Goal: Use online tool/utility: Utilize a website feature to perform a specific function

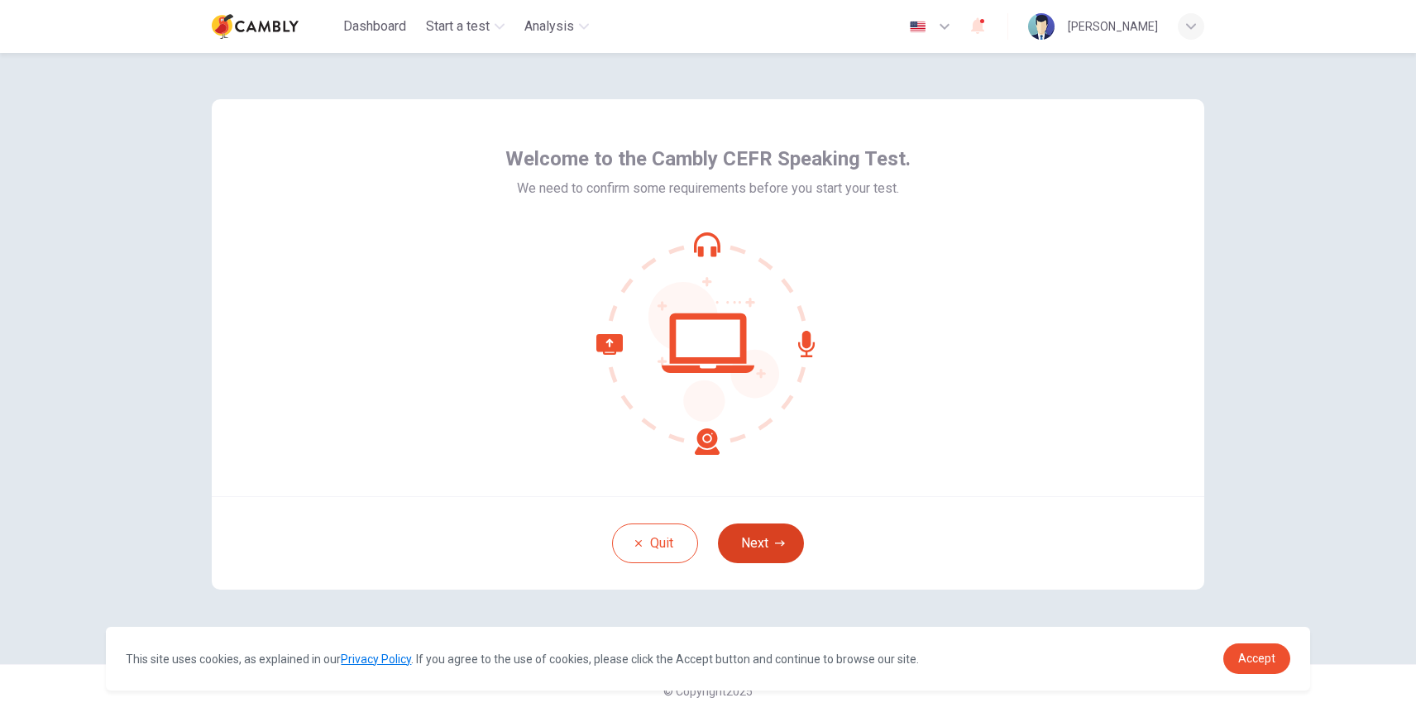
click at [769, 554] on button "Next" at bounding box center [761, 544] width 86 height 40
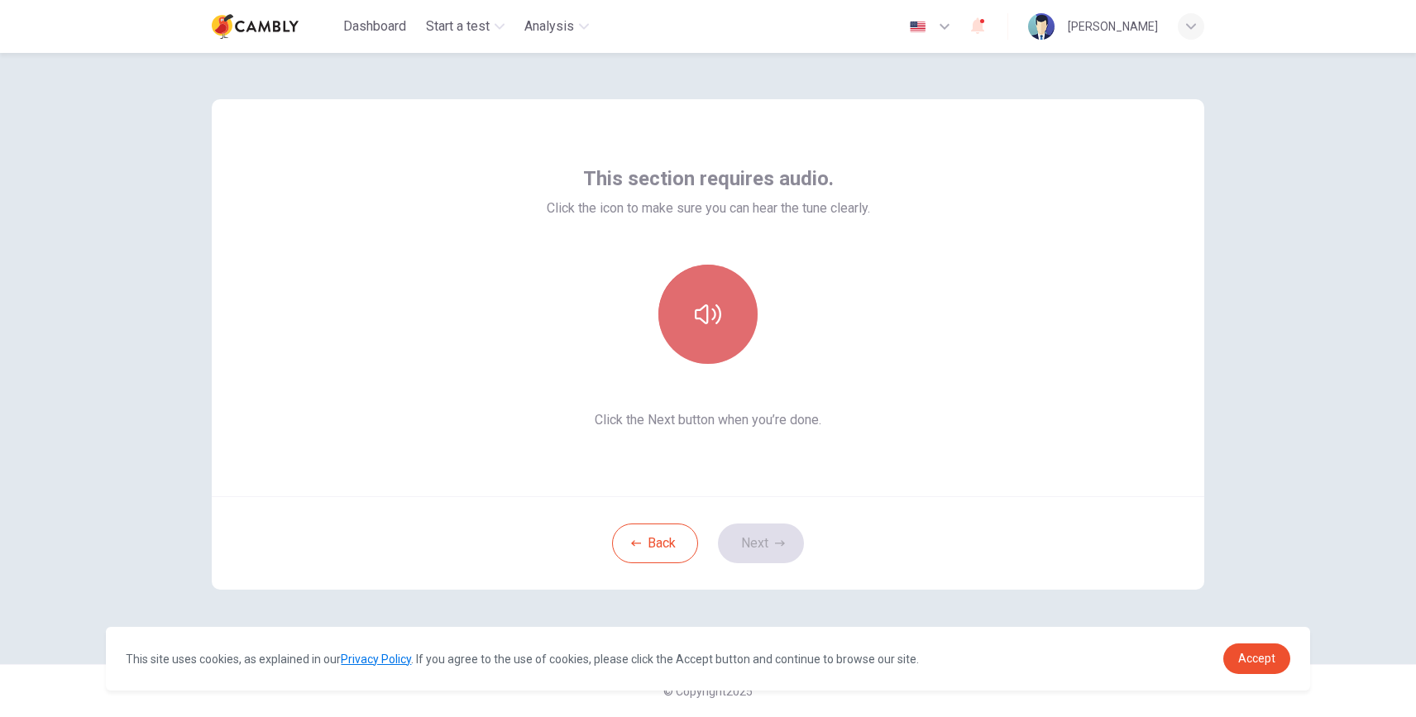
click at [692, 328] on button "button" at bounding box center [708, 314] width 99 height 99
click at [758, 539] on button "Next" at bounding box center [761, 544] width 86 height 40
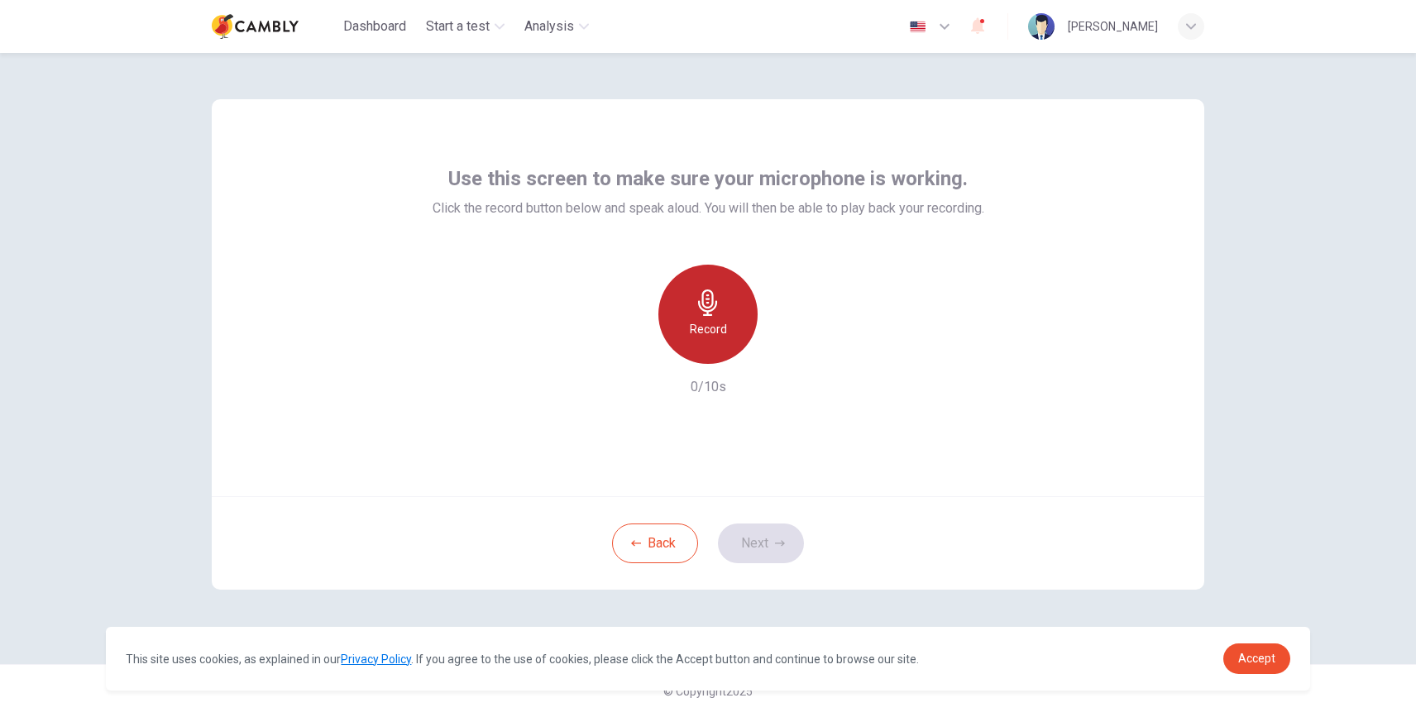
click at [707, 324] on h6 "Record" at bounding box center [708, 329] width 37 height 20
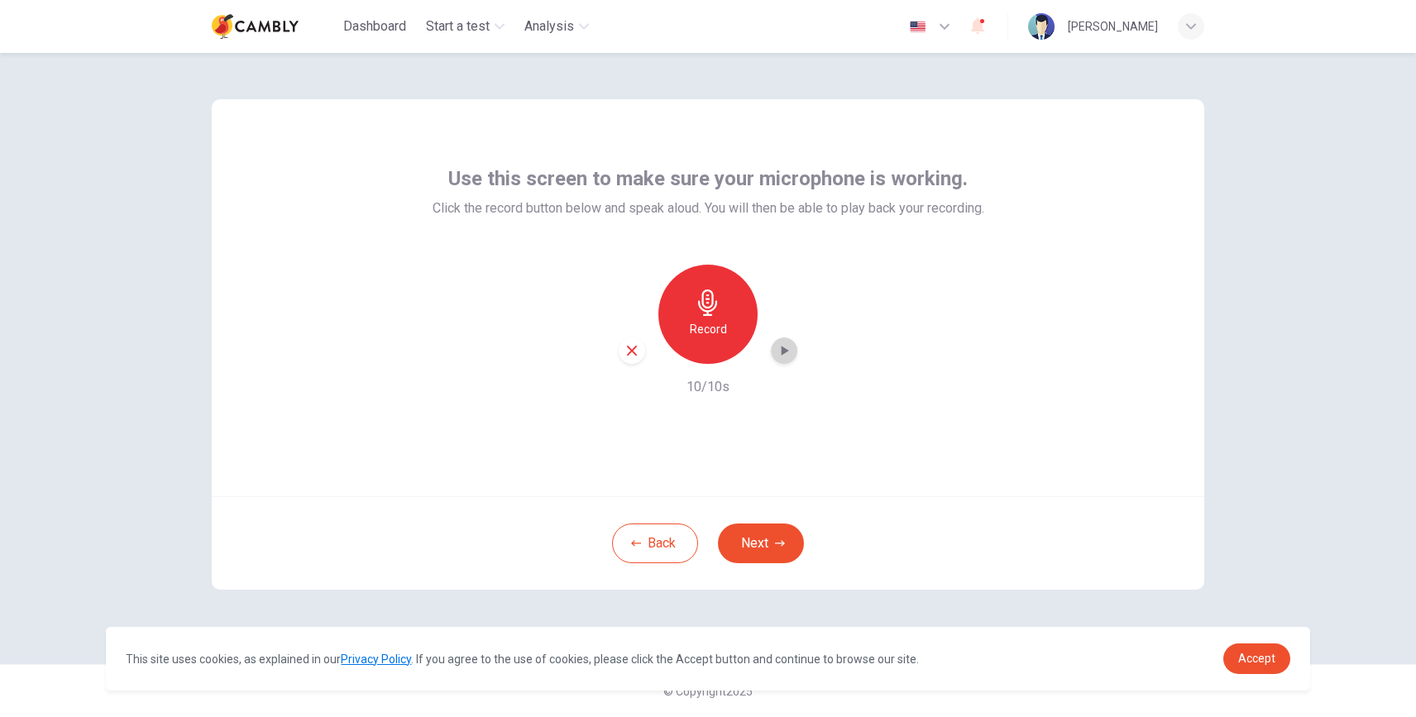
click at [790, 348] on icon "button" at bounding box center [784, 351] width 17 height 17
click at [764, 545] on button "Next" at bounding box center [761, 544] width 86 height 40
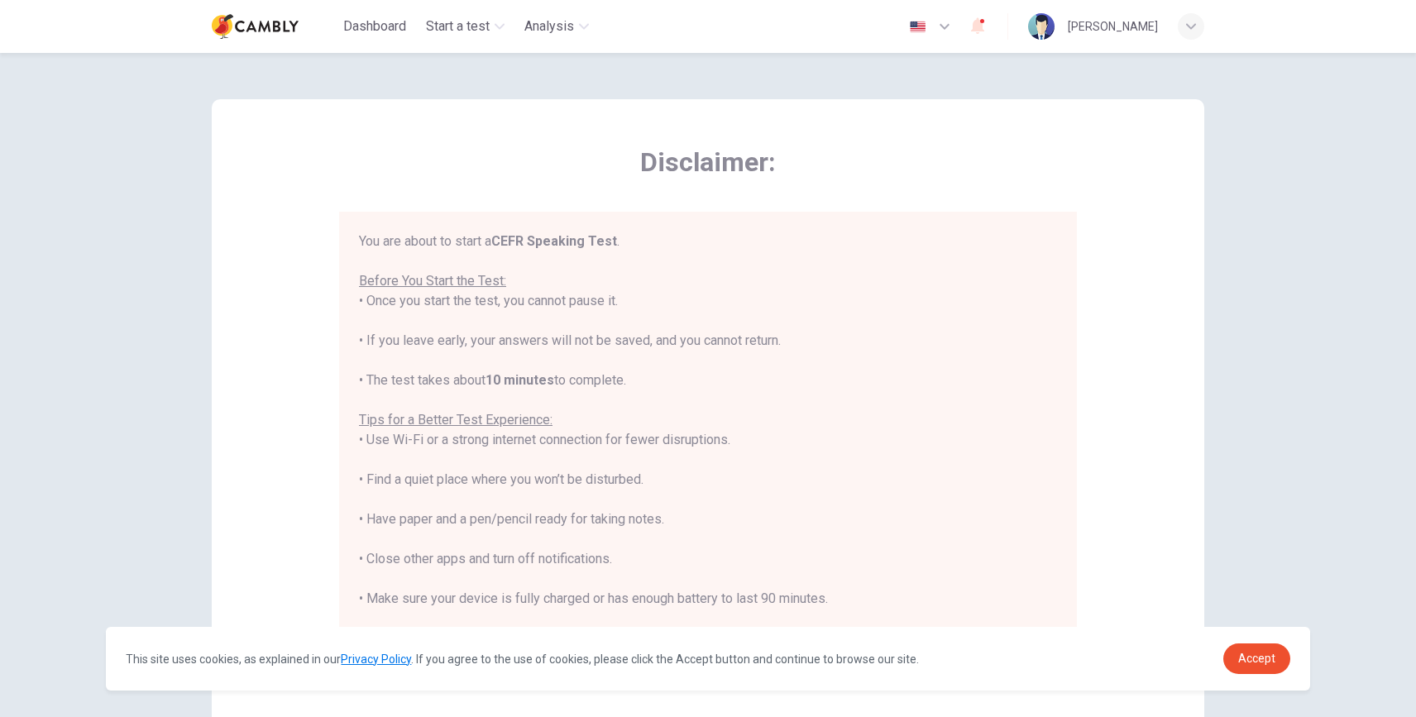
scroll to position [19, 0]
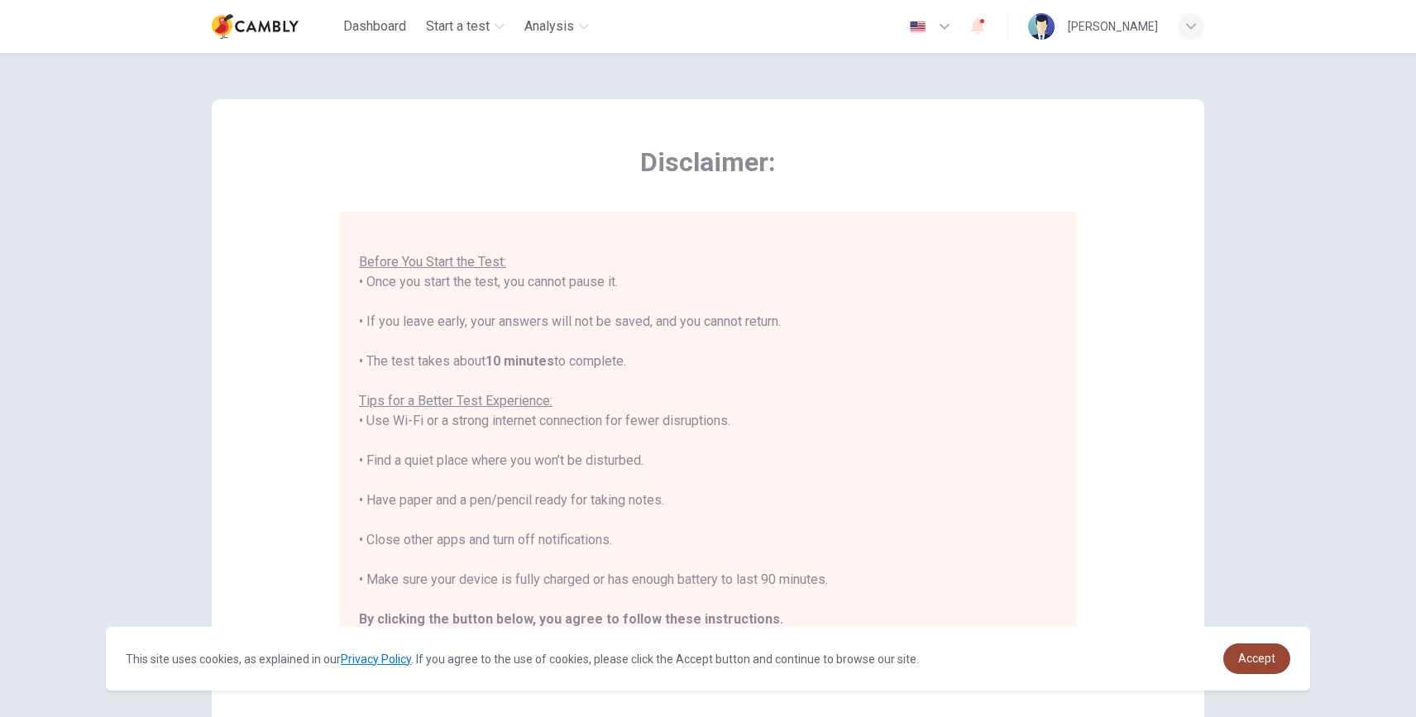
click at [1271, 664] on span "Accept" at bounding box center [1257, 658] width 37 height 13
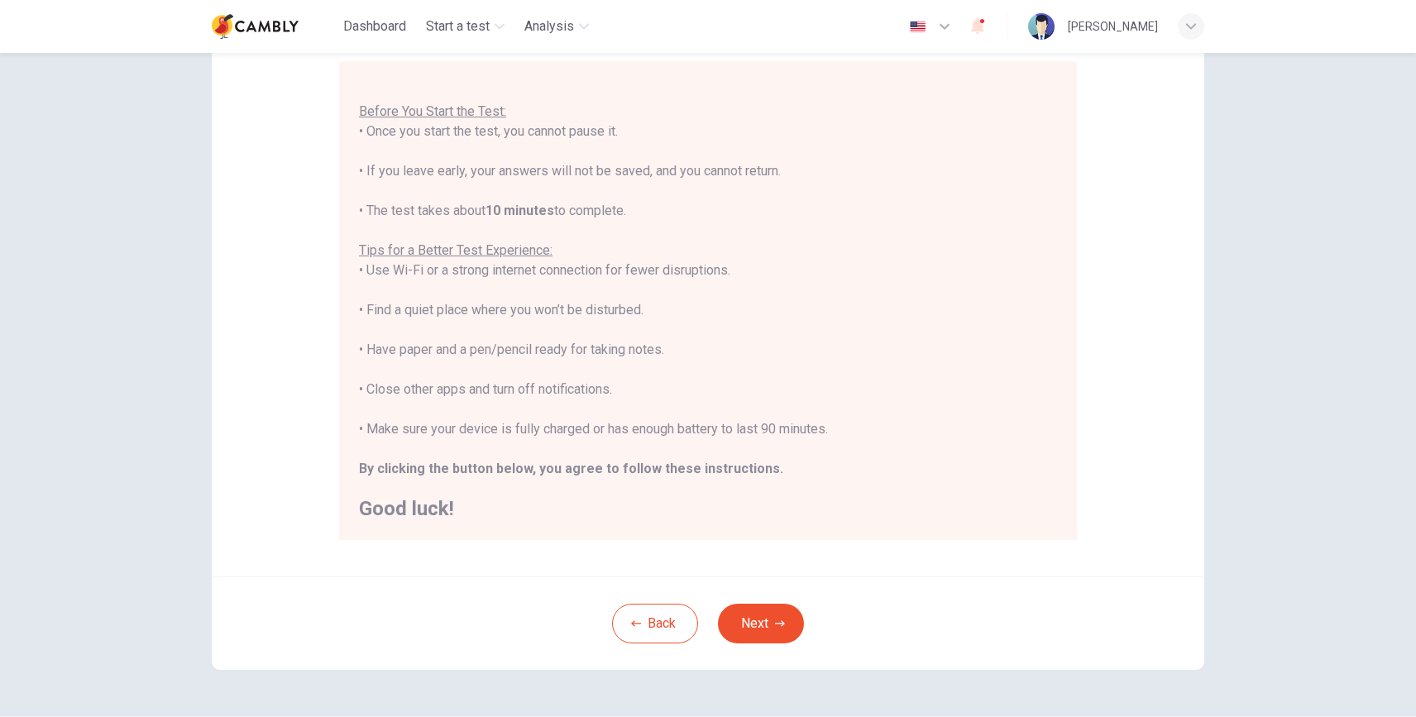
scroll to position [203, 0]
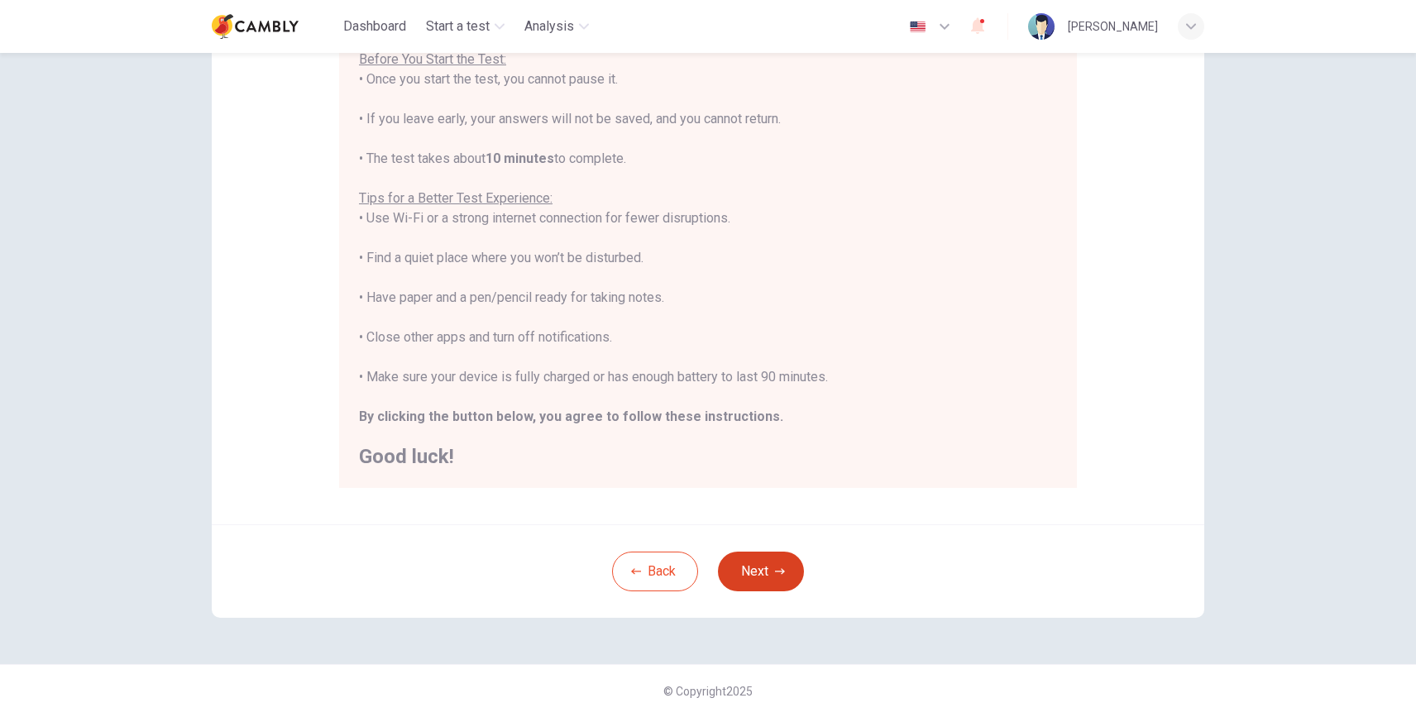
click at [777, 571] on icon "button" at bounding box center [780, 571] width 10 height 6
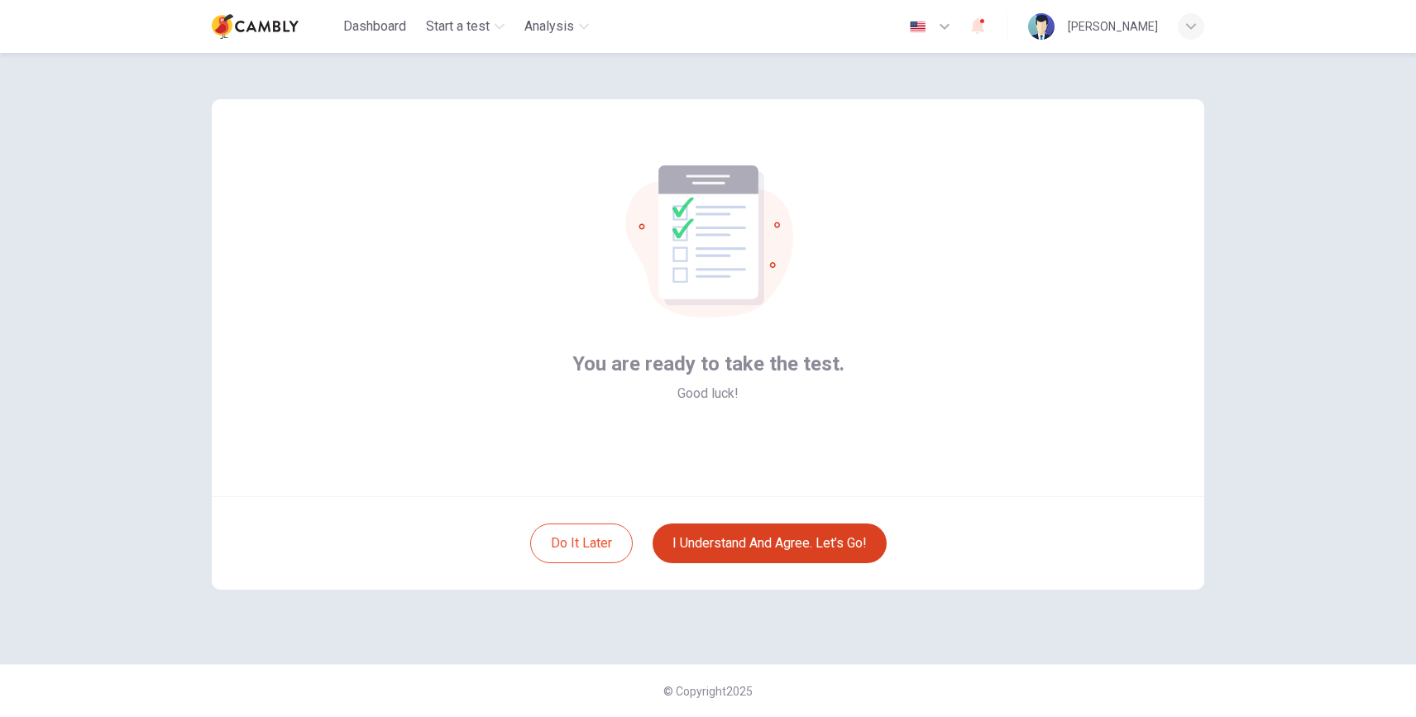
scroll to position [0, 0]
click at [792, 536] on button "I understand and agree. Let’s go!" at bounding box center [770, 544] width 234 height 40
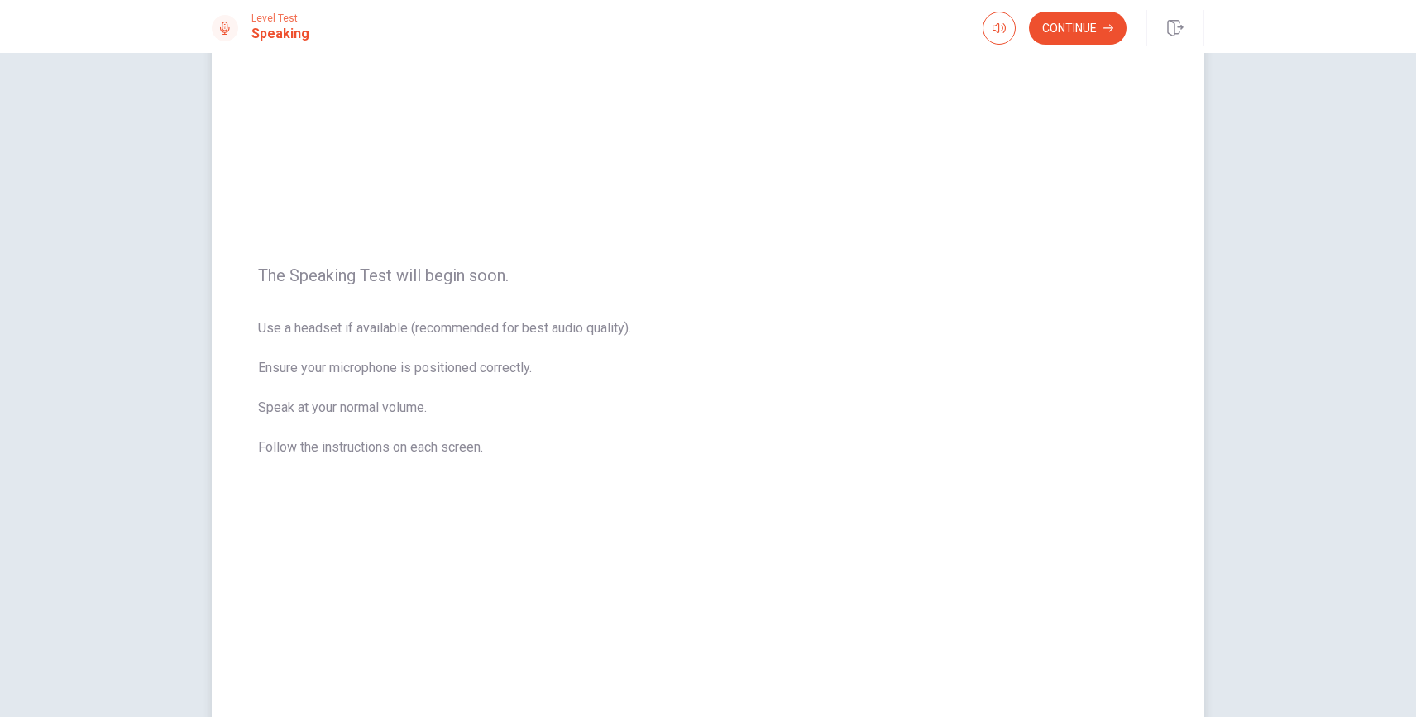
scroll to position [55, 0]
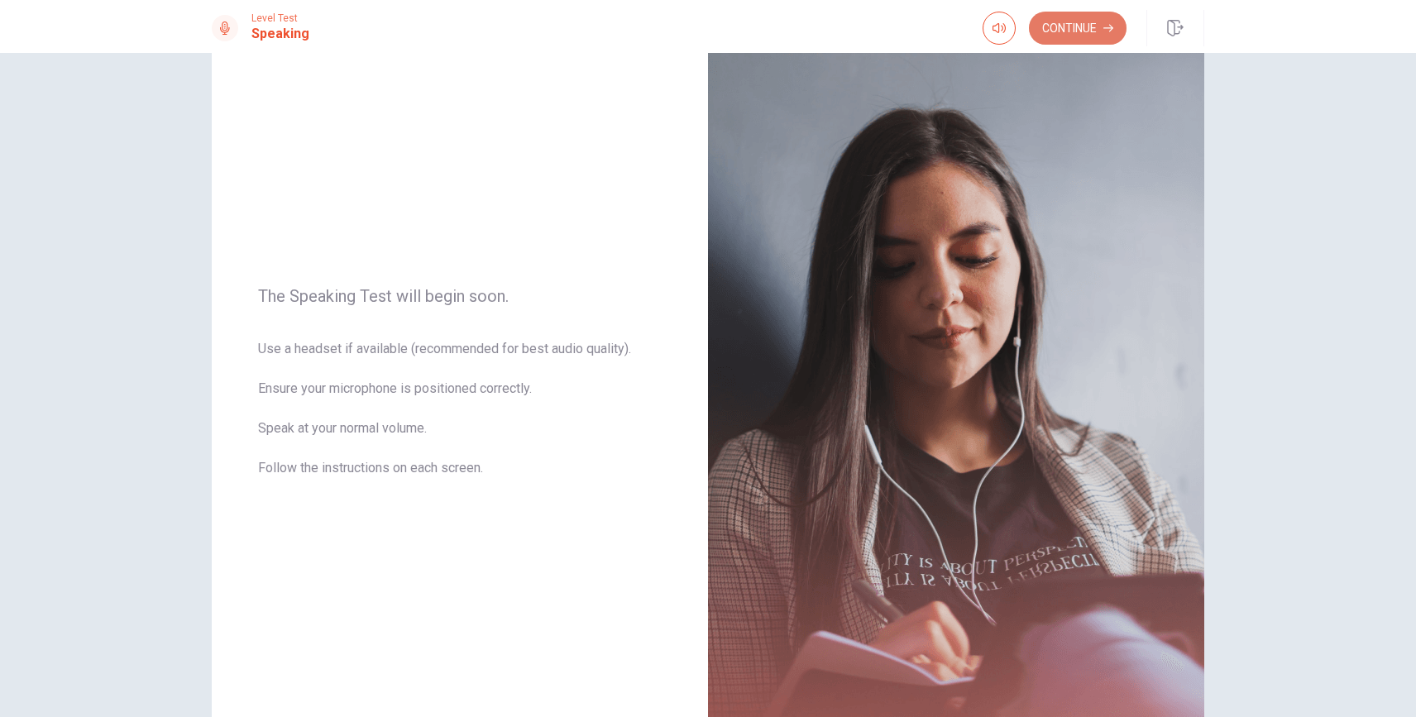
click at [1070, 33] on button "Continue" at bounding box center [1078, 28] width 98 height 33
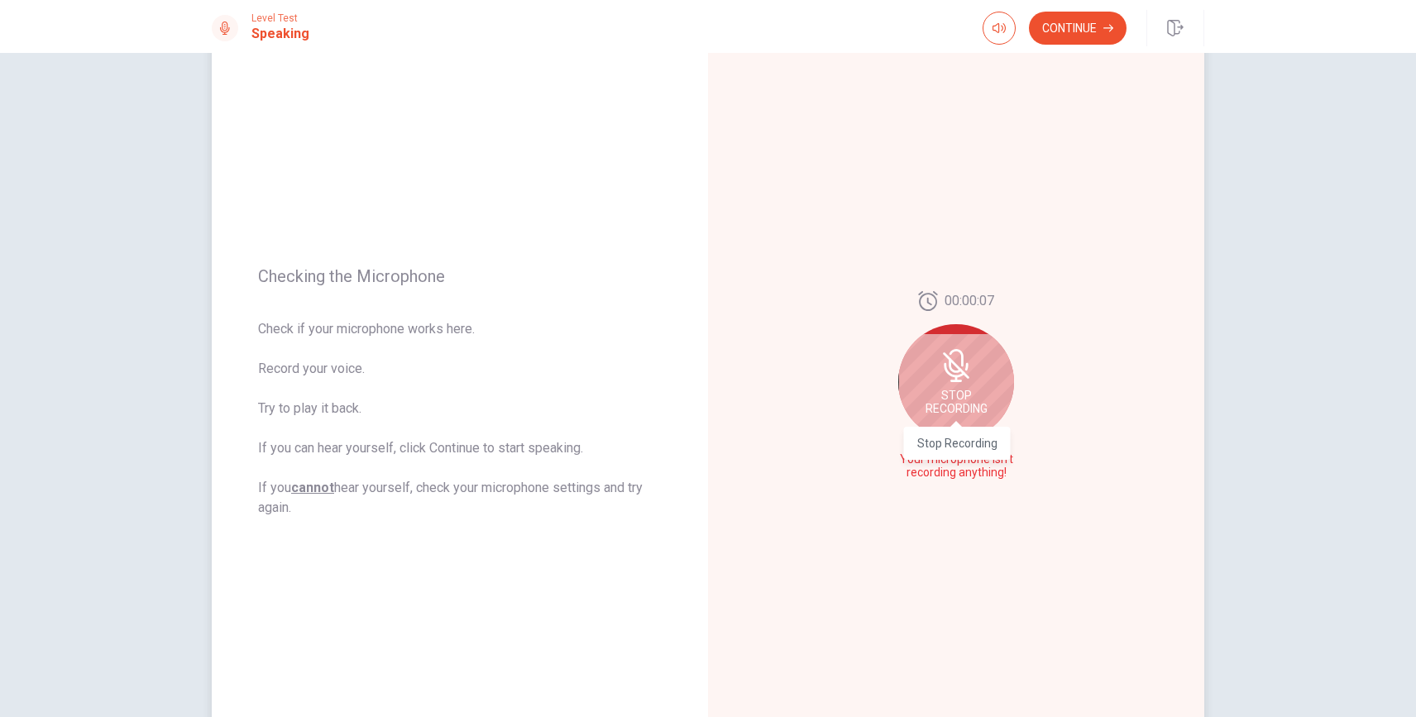
click at [950, 405] on span "Stop Recording" at bounding box center [957, 402] width 62 height 26
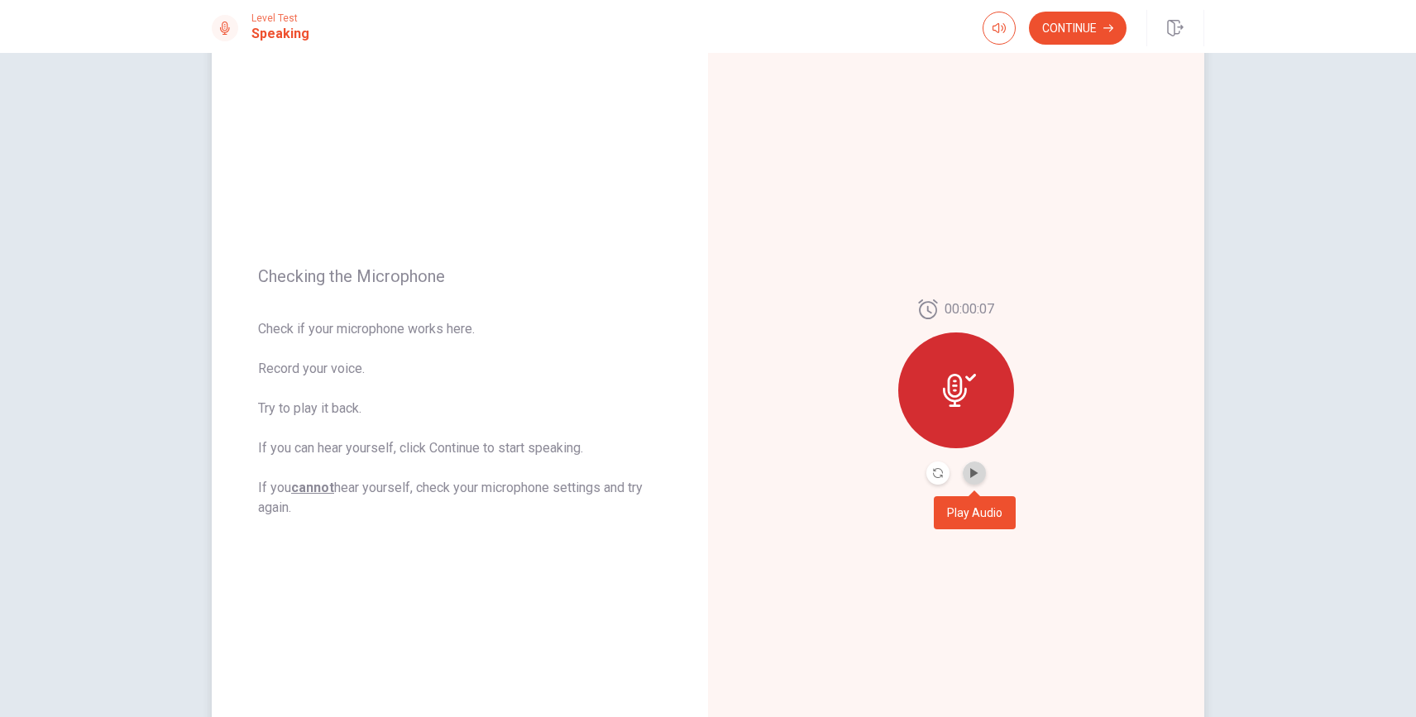
click at [980, 471] on button "Play Audio" at bounding box center [974, 473] width 23 height 23
click at [975, 405] on icon at bounding box center [959, 390] width 33 height 33
click at [937, 472] on icon "Record Again" at bounding box center [938, 473] width 10 height 10
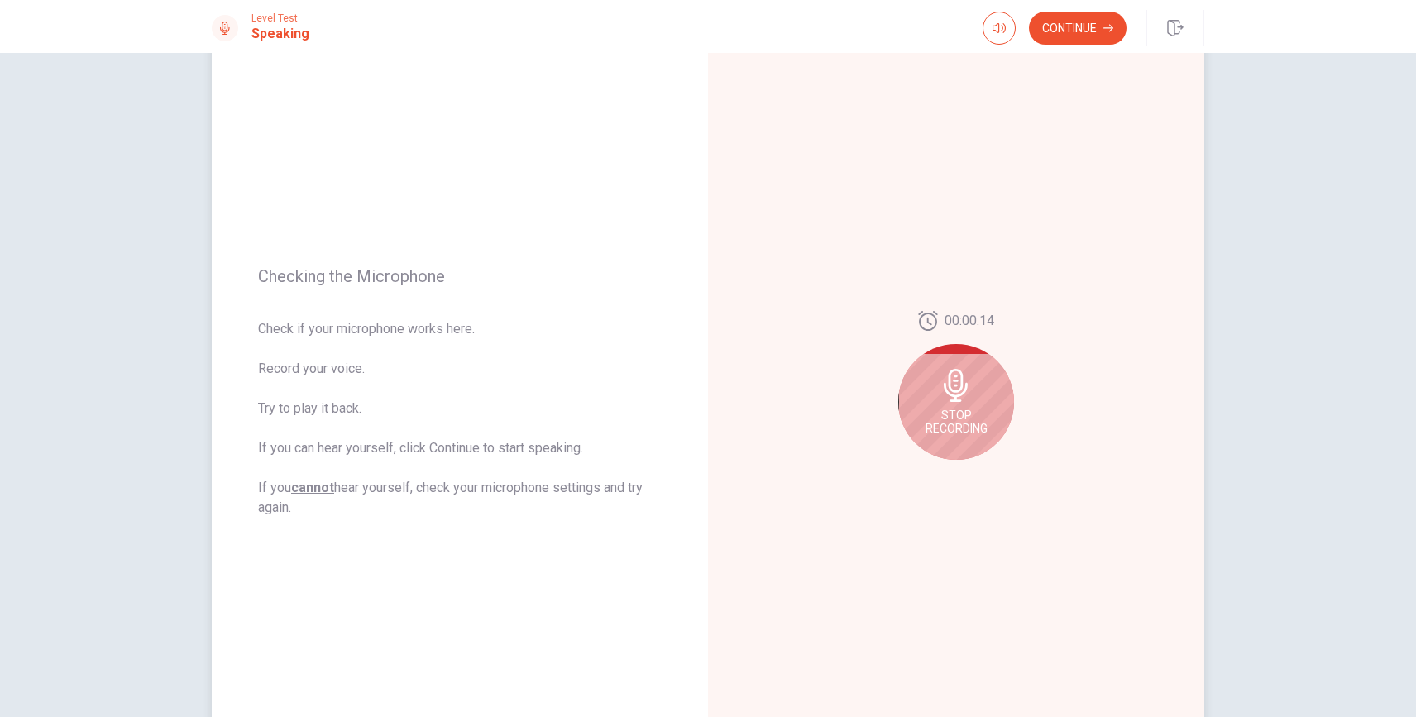
click at [944, 402] on div "Stop Recording" at bounding box center [957, 402] width 116 height 116
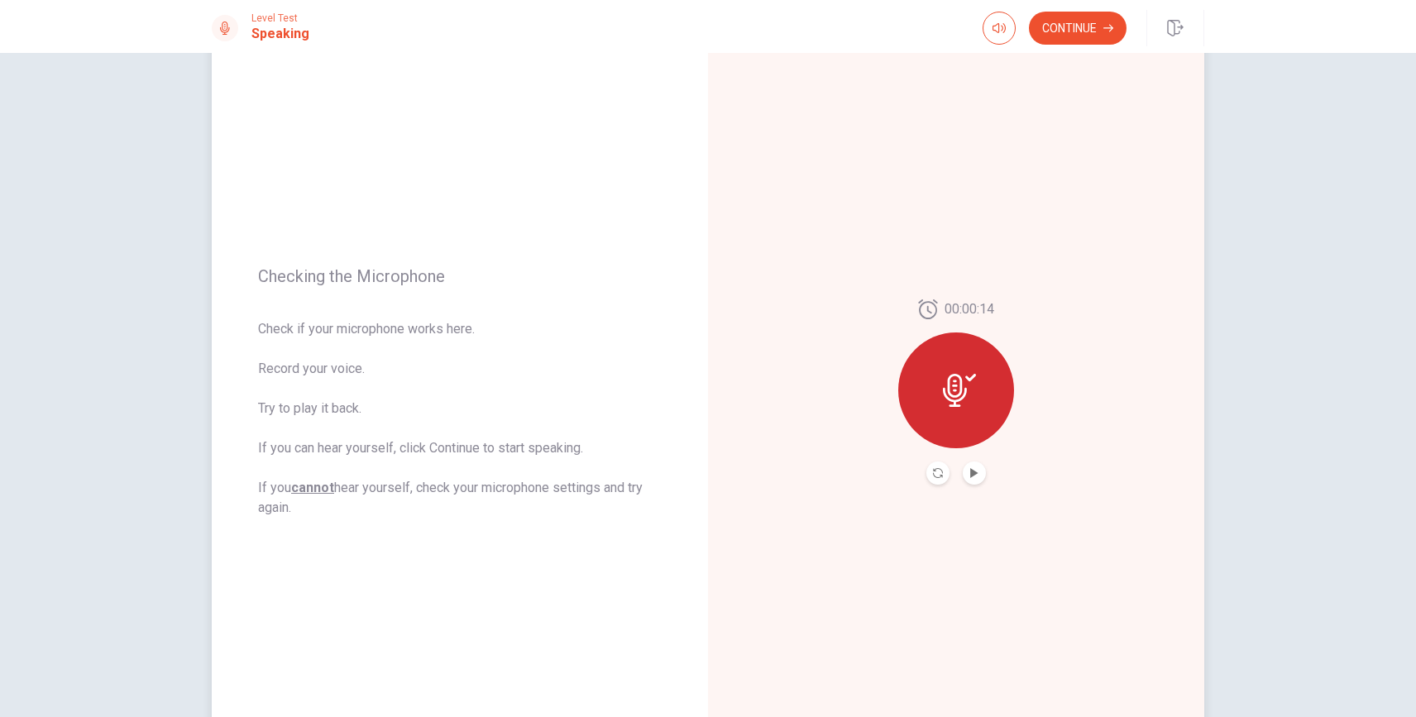
click at [976, 388] on div at bounding box center [957, 391] width 116 height 116
click at [957, 478] on button "Record Again" at bounding box center [956, 473] width 123 height 33
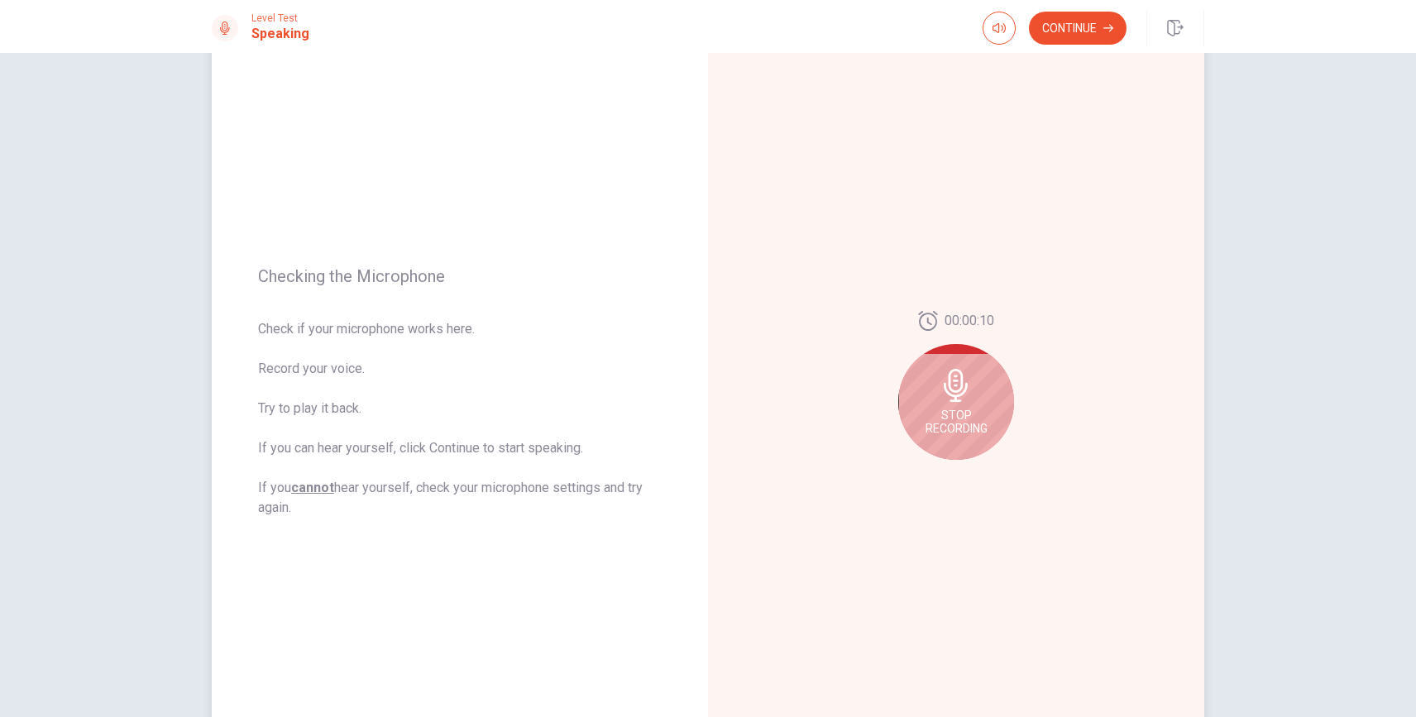
click at [976, 413] on span "Stop Recording" at bounding box center [957, 422] width 62 height 26
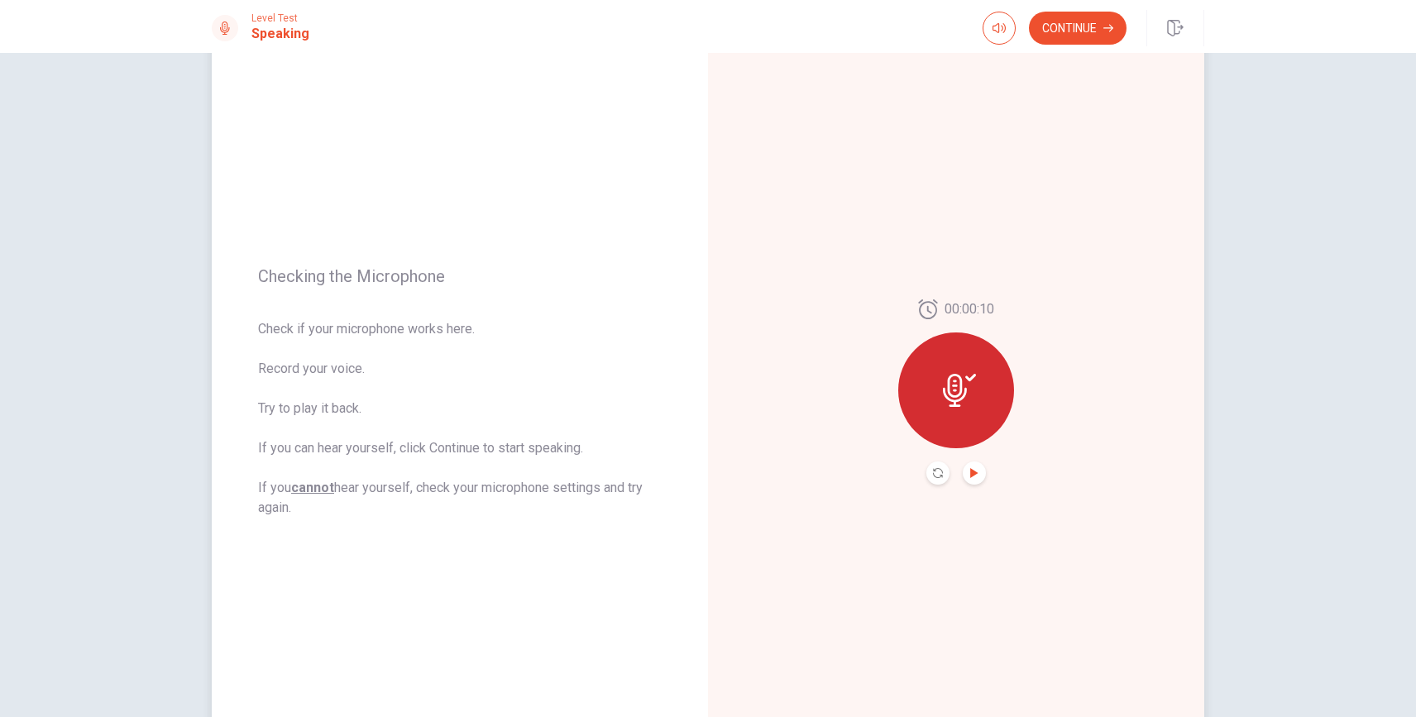
click at [974, 468] on icon "Play Audio" at bounding box center [975, 473] width 10 height 10
click at [1070, 37] on button "Continue" at bounding box center [1078, 28] width 98 height 33
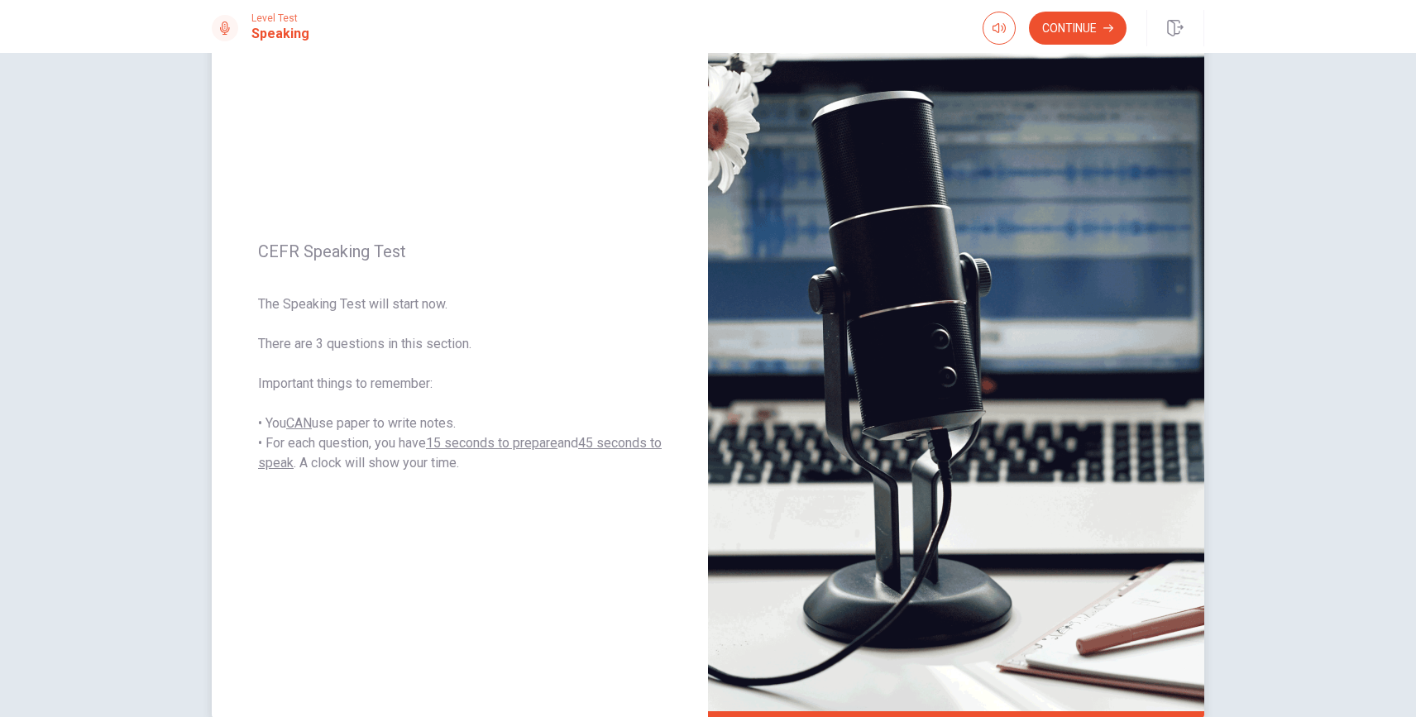
scroll to position [75, 0]
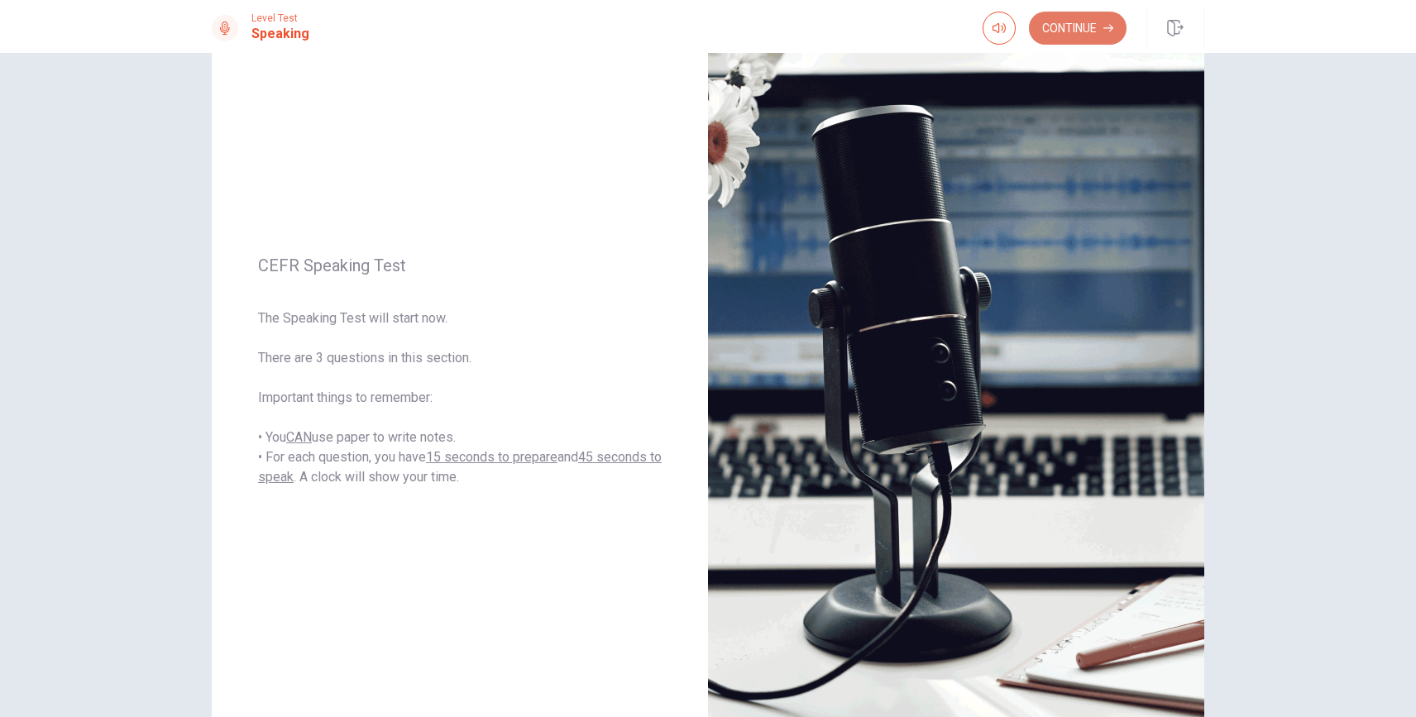
click at [1074, 24] on button "Continue" at bounding box center [1078, 28] width 98 height 33
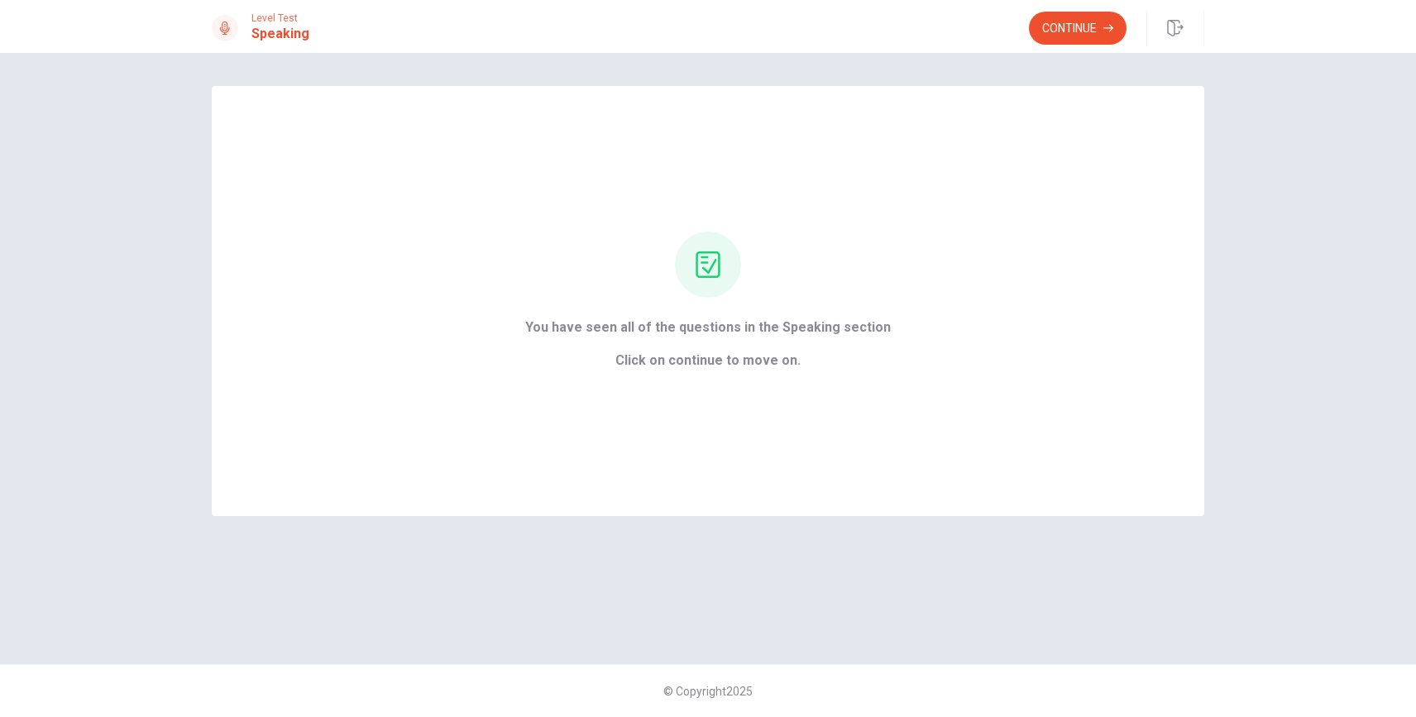
scroll to position [0, 0]
click at [1071, 35] on button "Continue" at bounding box center [1078, 28] width 98 height 33
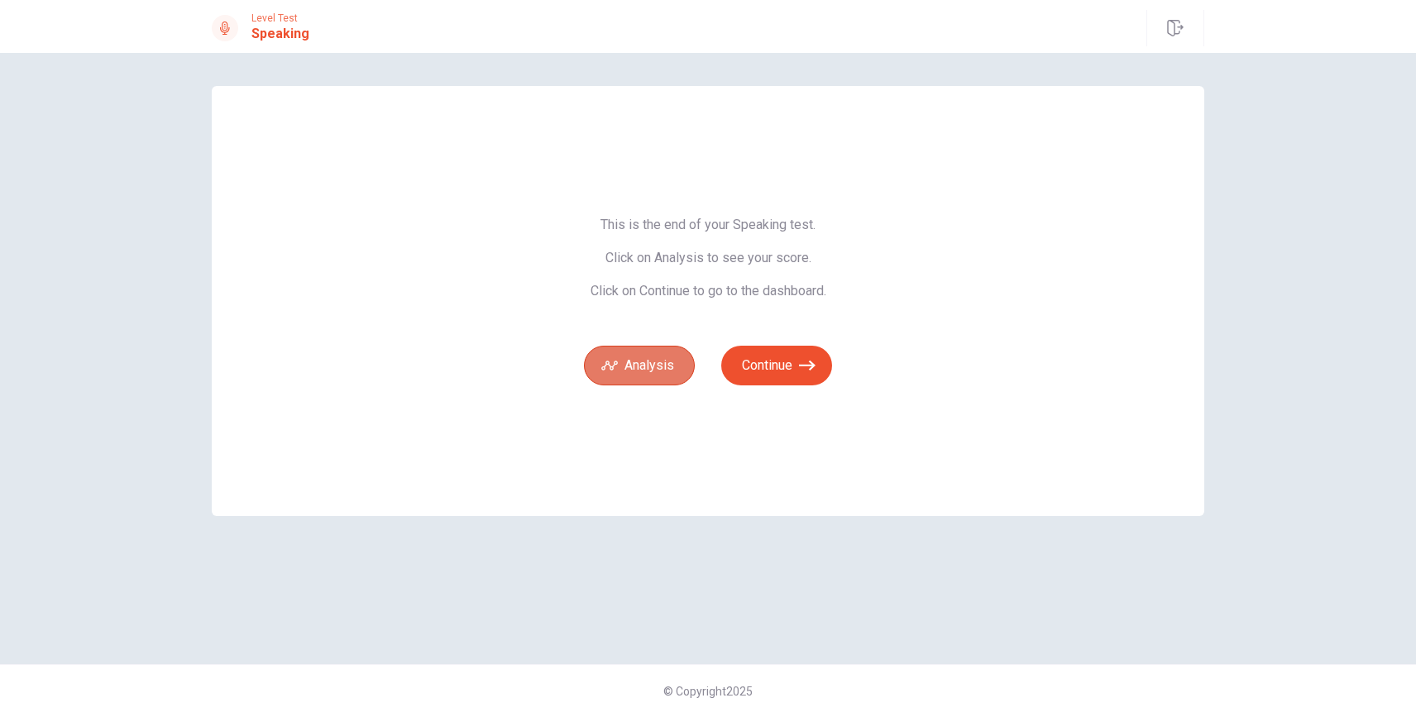
click at [669, 371] on button "Analysis" at bounding box center [639, 366] width 111 height 40
